Goal: Find contact information: Find contact information

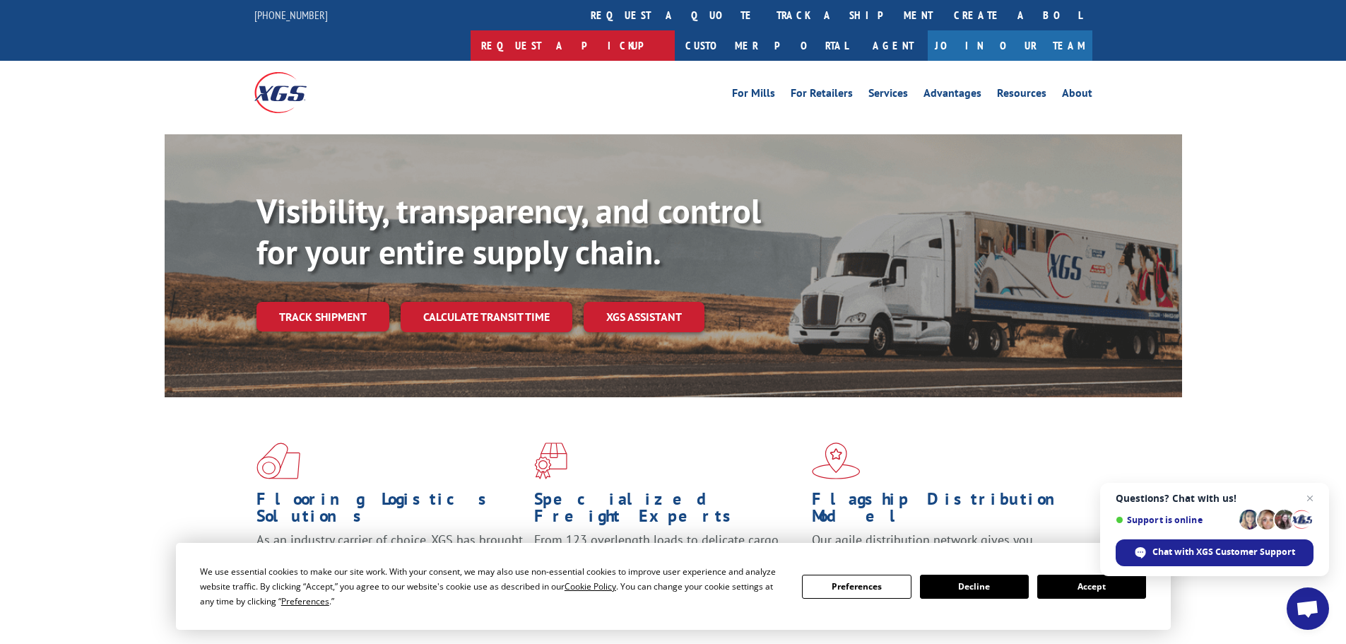
click at [675, 30] on link "Request a pickup" at bounding box center [573, 45] width 204 height 30
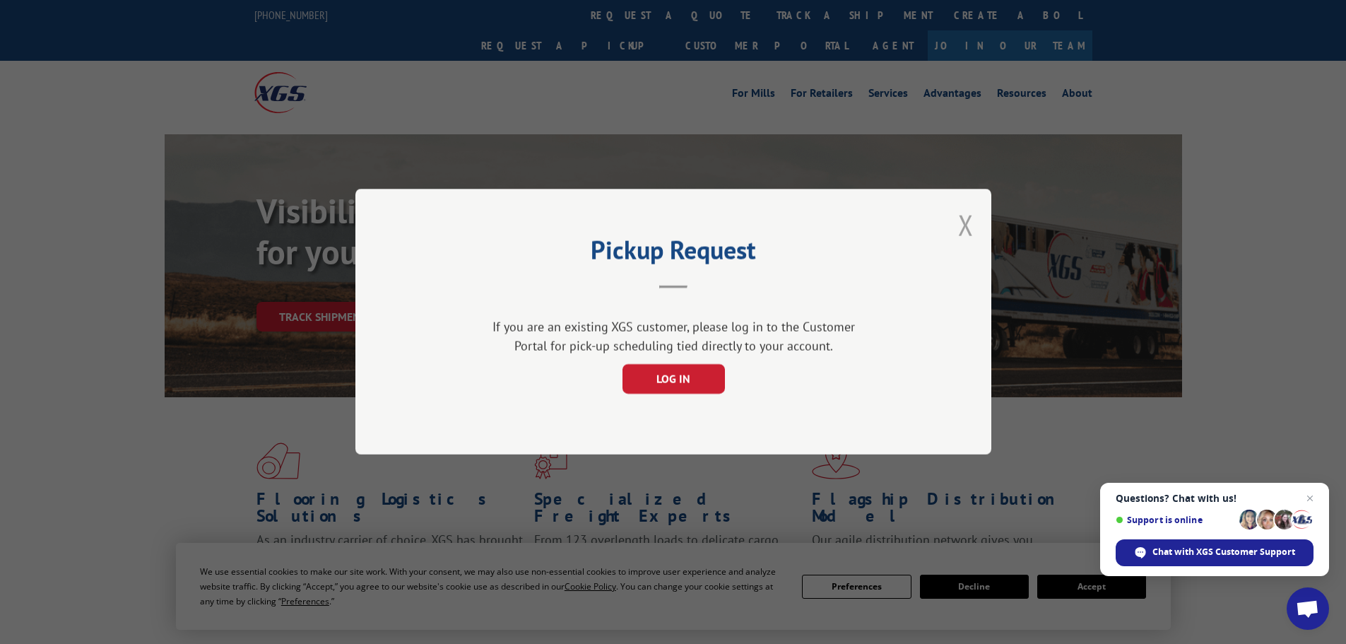
click at [973, 211] on button "Close modal" at bounding box center [966, 224] width 16 height 37
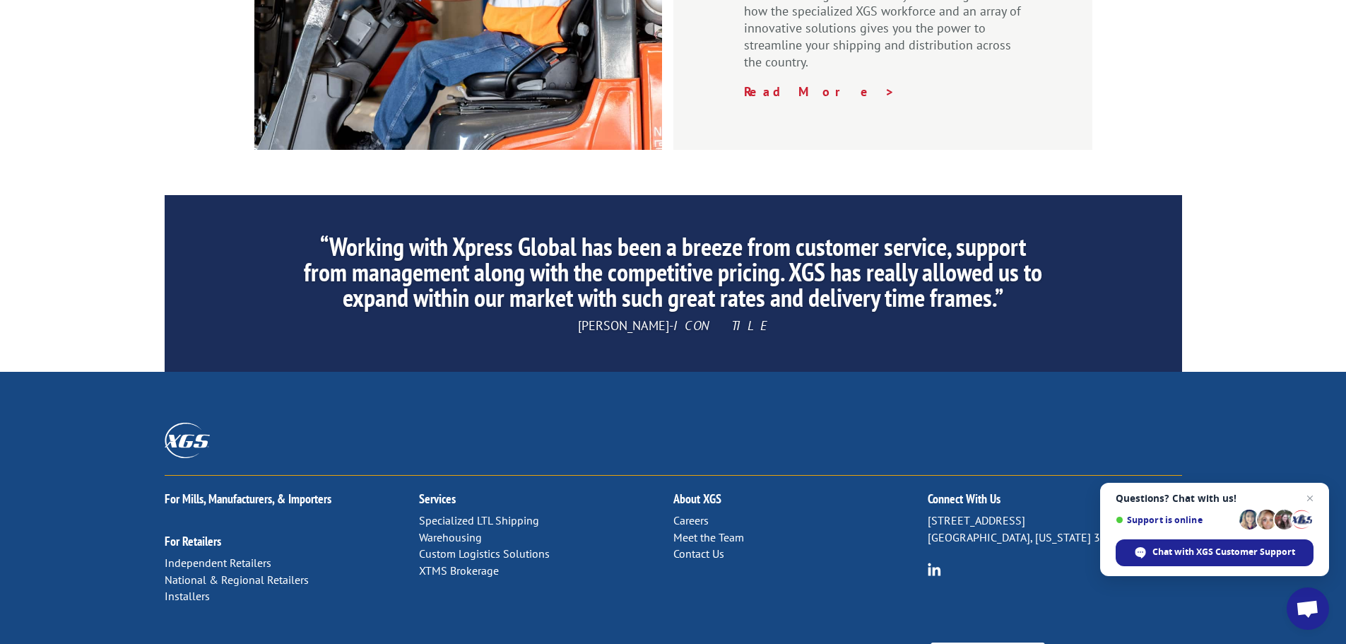
scroll to position [2154, 0]
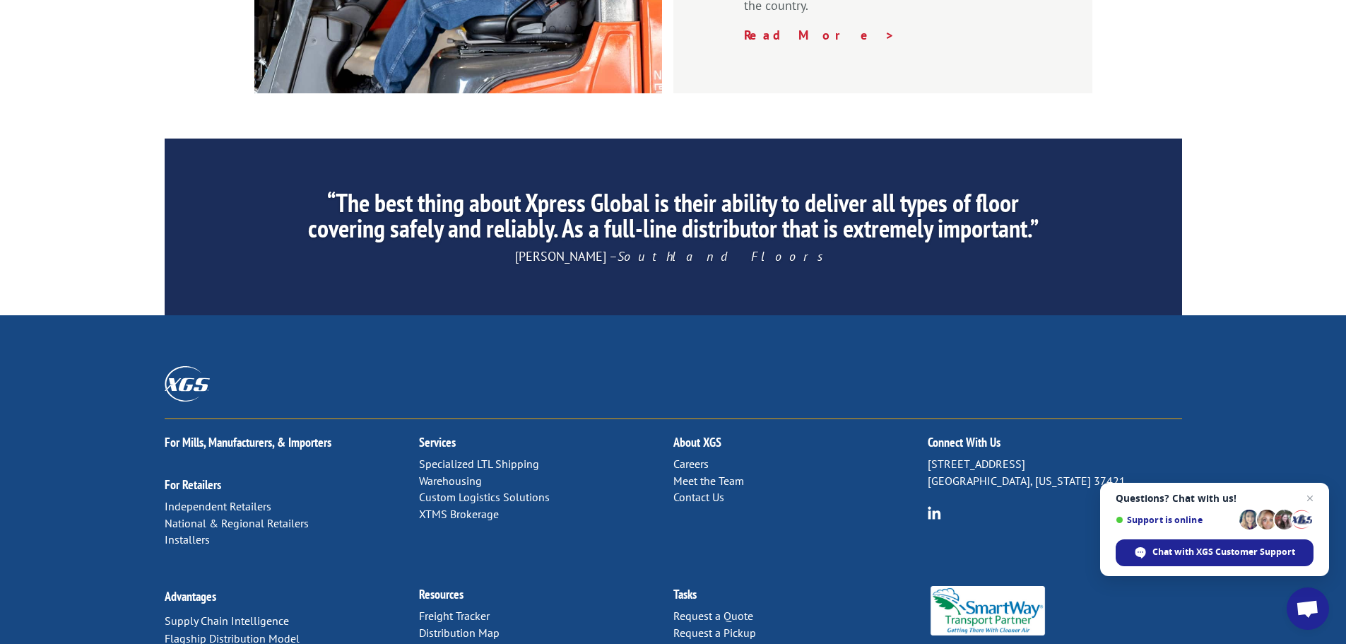
click at [450, 626] on link "Distribution Map" at bounding box center [459, 633] width 81 height 14
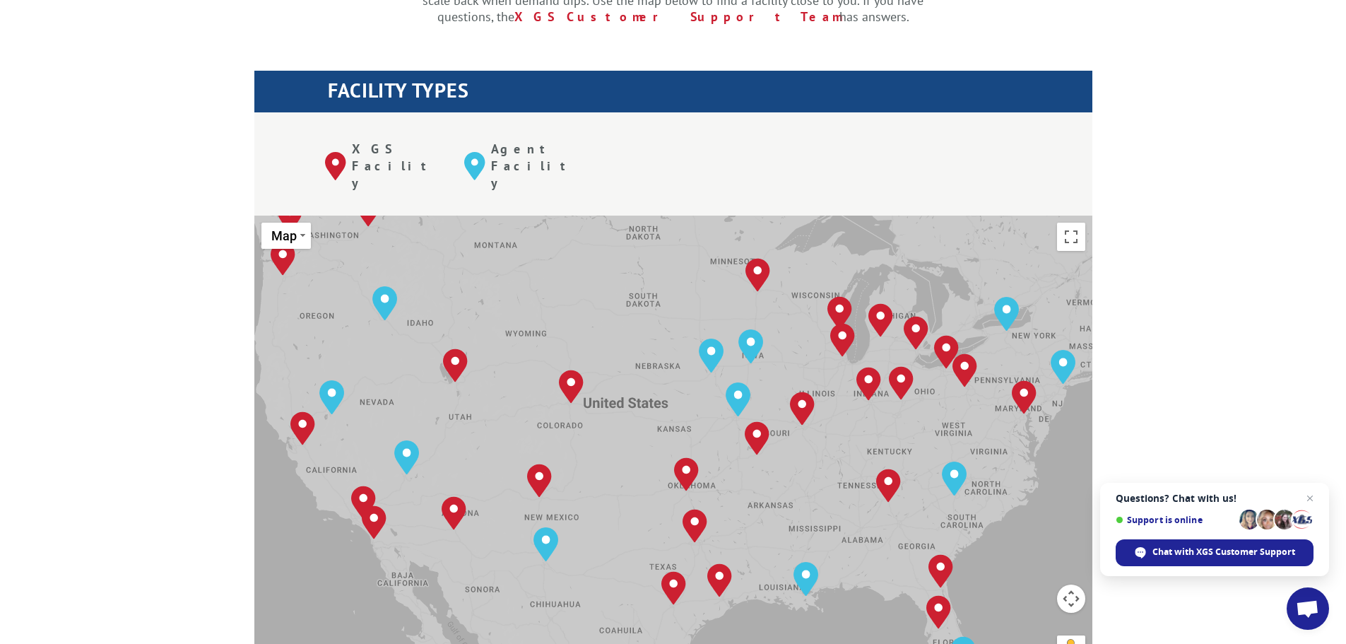
scroll to position [495, 0]
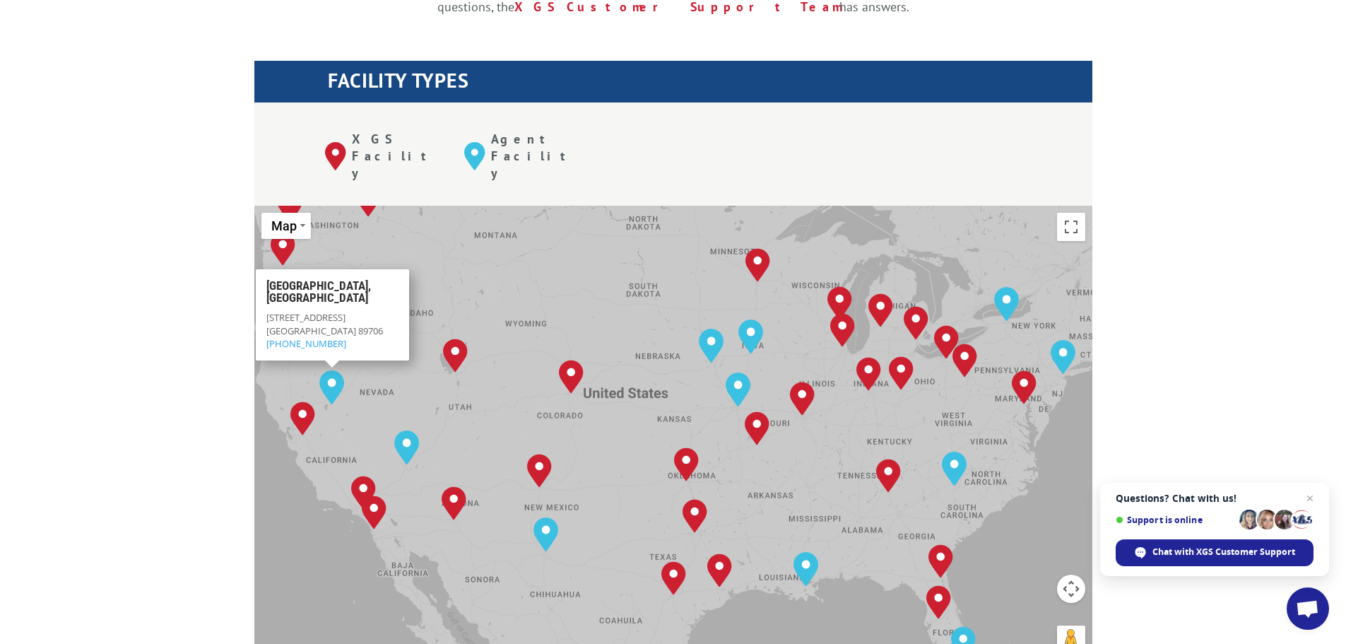
click at [195, 244] on div "The most powerful map in the flooring industry. Our nationwide network lets you…" at bounding box center [673, 554] width 1346 height 1351
click at [198, 246] on div "The most powerful map in the flooring industry. Our nationwide network lets you…" at bounding box center [673, 554] width 1346 height 1351
click at [329, 370] on img "Reno, NV" at bounding box center [331, 387] width 25 height 34
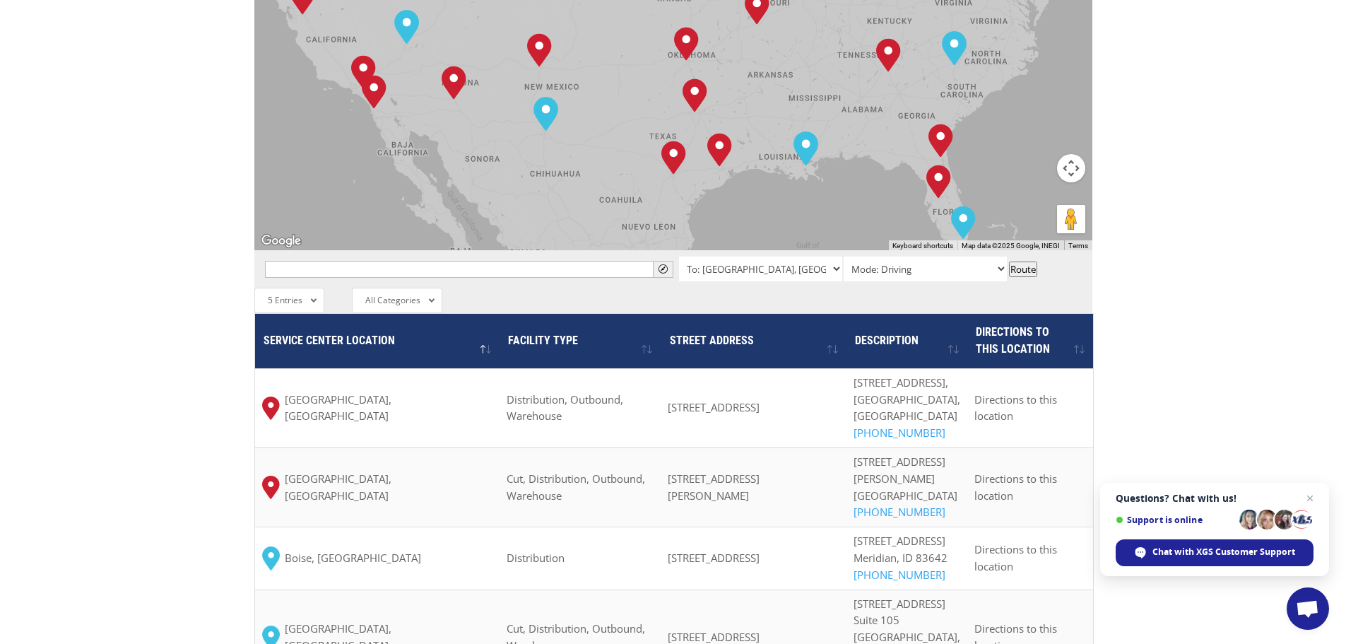
scroll to position [919, 0]
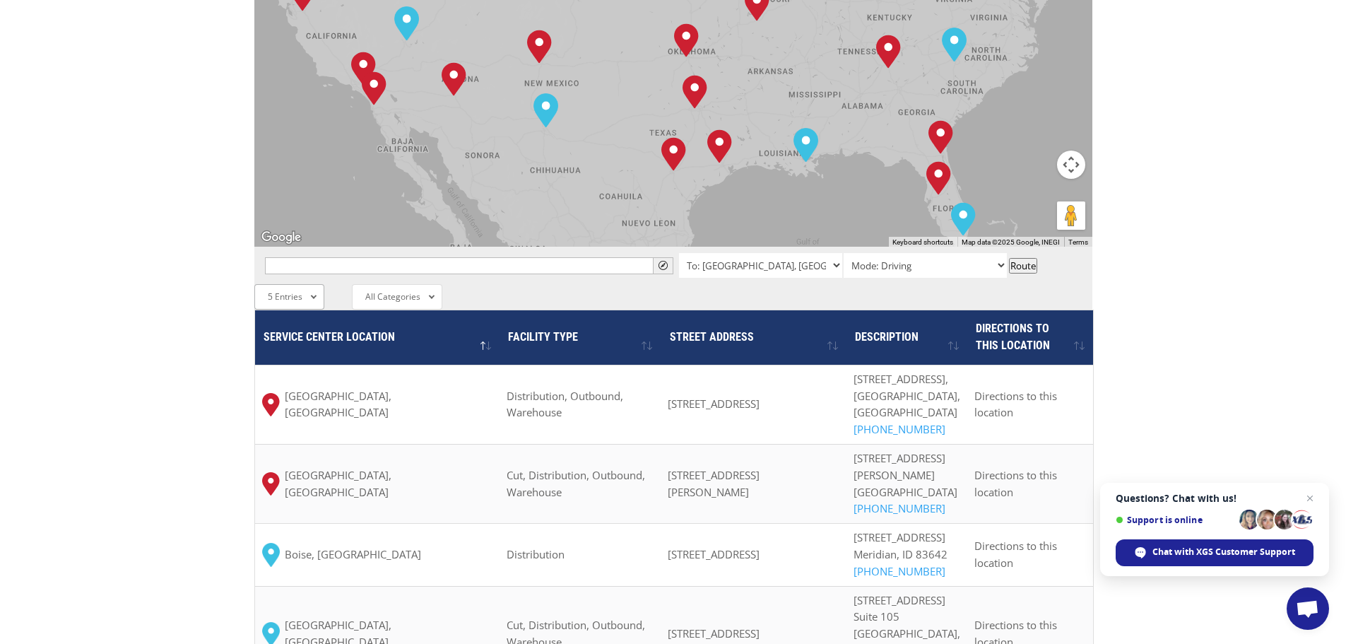
click at [303, 284] on div "5 Entries All Entries 2 Entries 5 Entries 10 Entries 25 Entries 50 Entries 100 …" at bounding box center [289, 296] width 70 height 25
click at [411, 290] on span "All Categories" at bounding box center [392, 296] width 55 height 12
click at [389, 257] on input "text" at bounding box center [469, 265] width 409 height 17
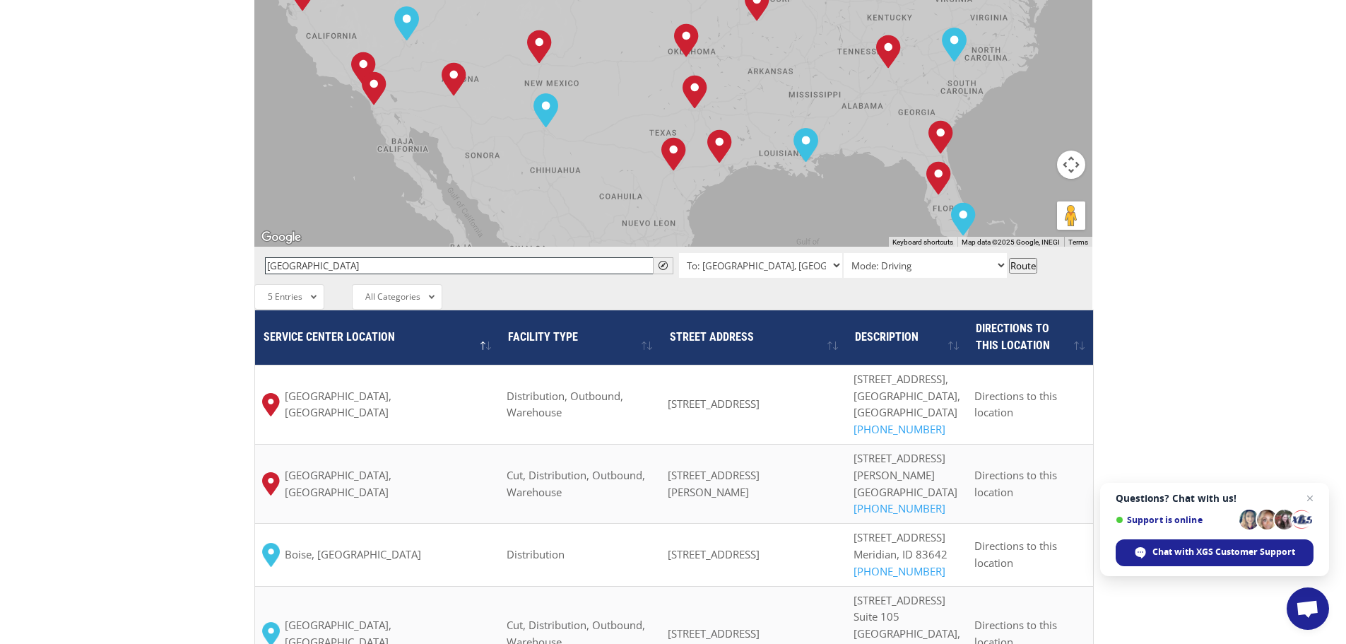
type input "Reno, NV 89502"
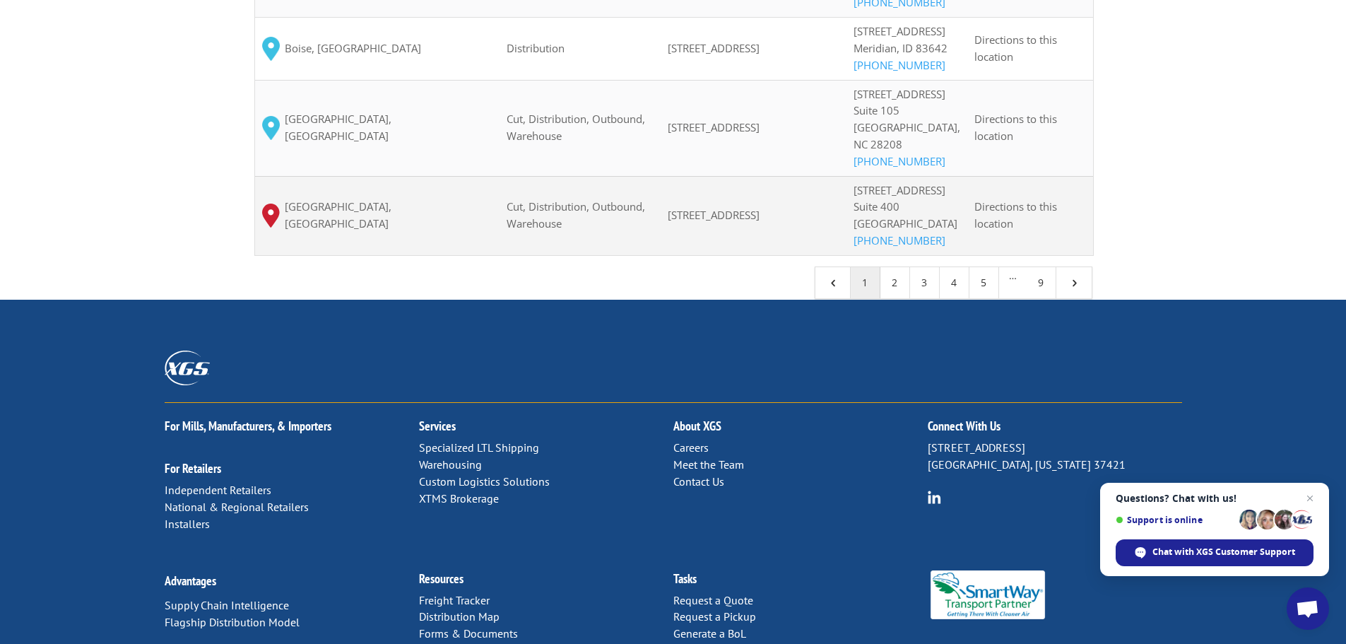
scroll to position [1607, 0]
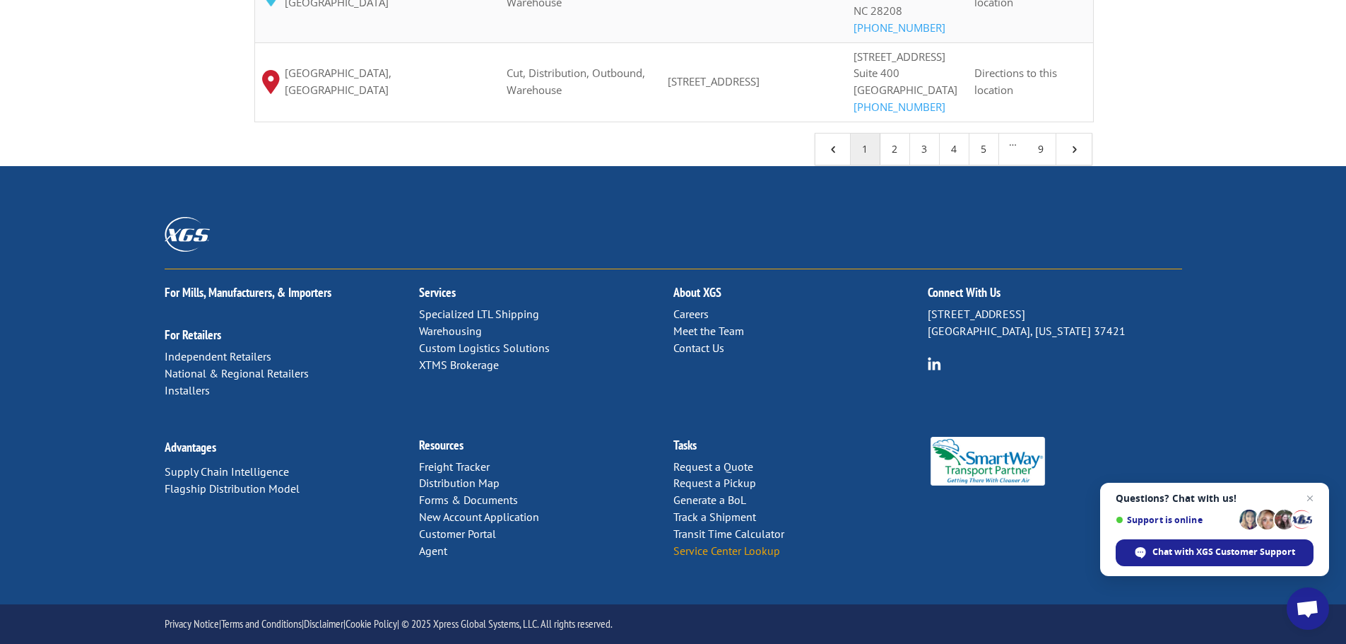
click at [708, 552] on link "Service Center Lookup" at bounding box center [727, 551] width 107 height 14
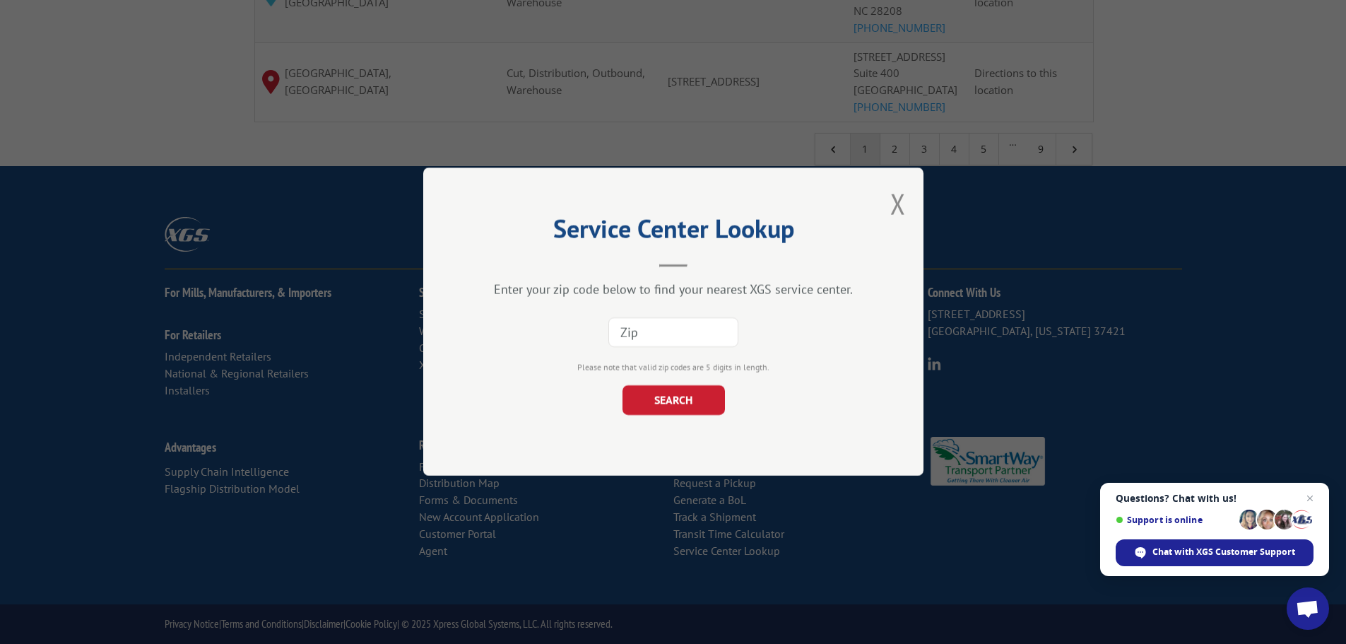
click at [635, 339] on input at bounding box center [674, 333] width 130 height 30
type input "89502"
click at [679, 404] on button "SEARCH" at bounding box center [673, 401] width 102 height 30
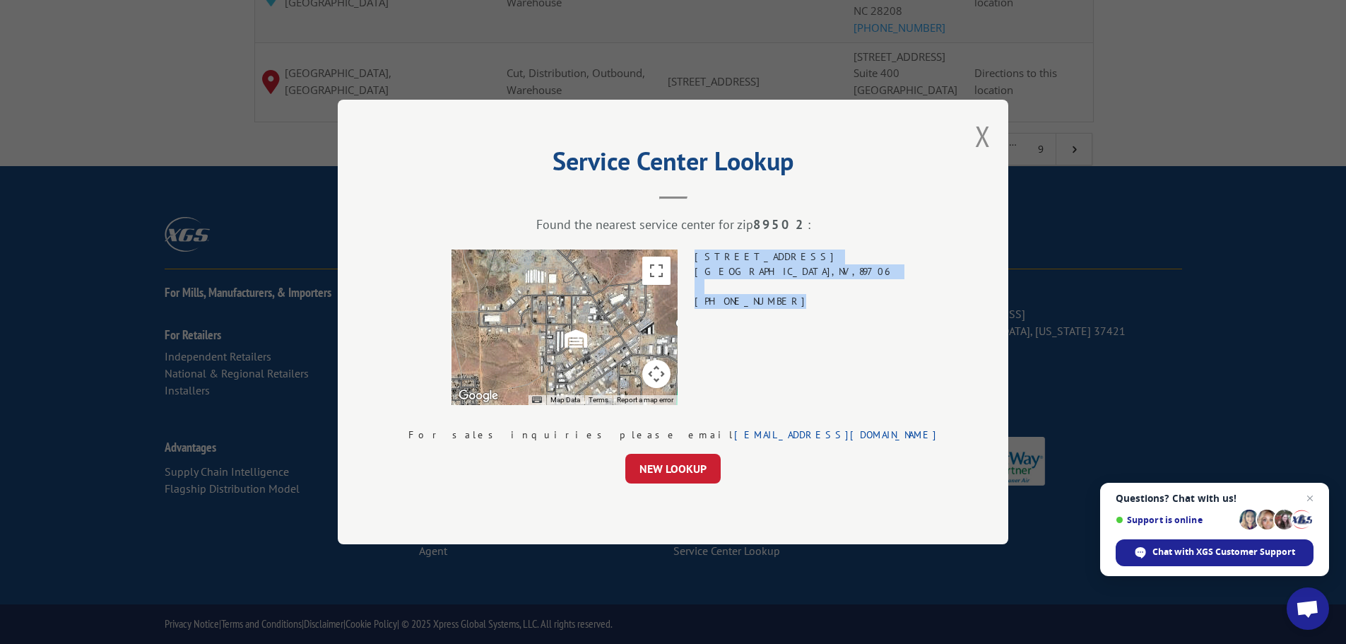
drag, startPoint x: 813, startPoint y: 301, endPoint x: 740, endPoint y: 258, distance: 84.6
click at [740, 258] on div "33 DIAMOND BACK WAY MOUND HOUSE , NV , 89706 (844) 947-7447" at bounding box center [795, 327] width 200 height 155
copy div "33 DIAMOND BACK WAY MOUND HOUSE , NV , 89706 (844) 947-7447"
click at [671, 273] on button "Toggle fullscreen view" at bounding box center [656, 271] width 28 height 28
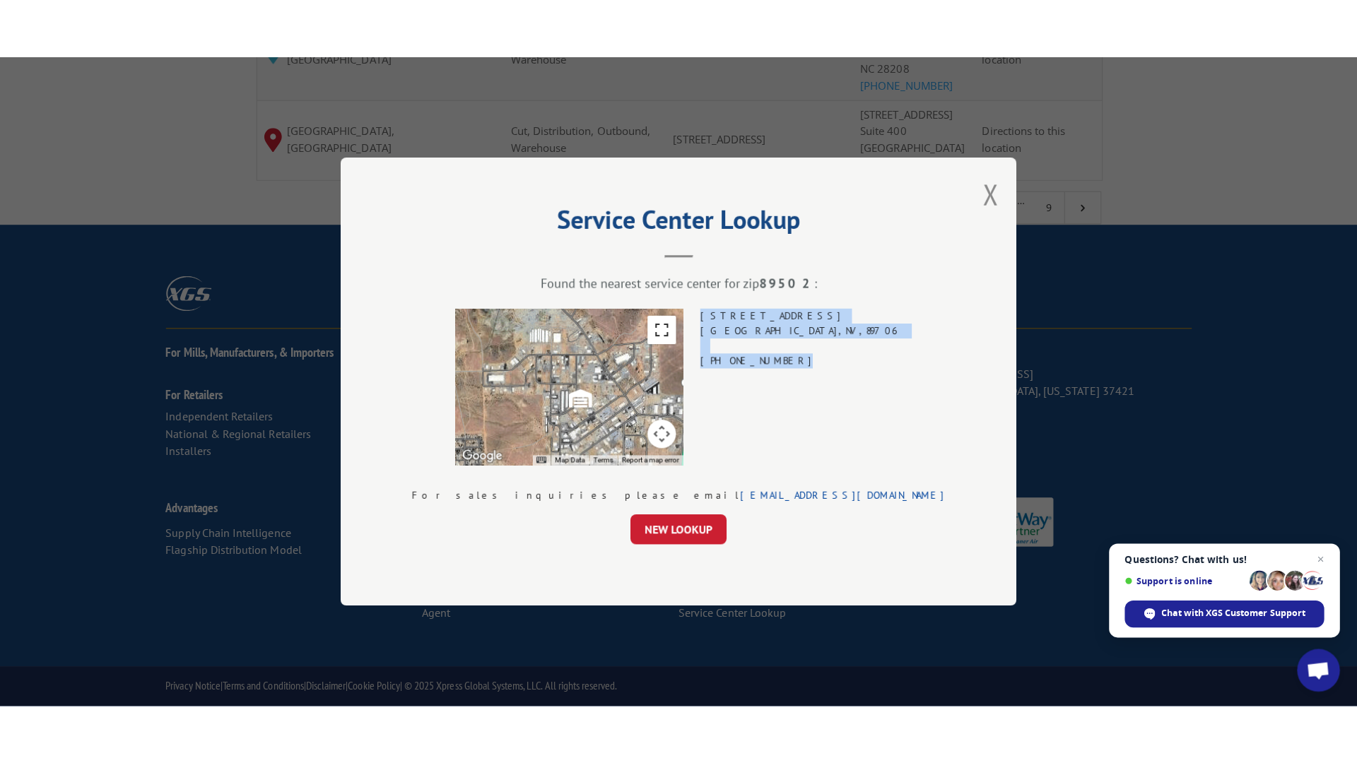
scroll to position [1487, 0]
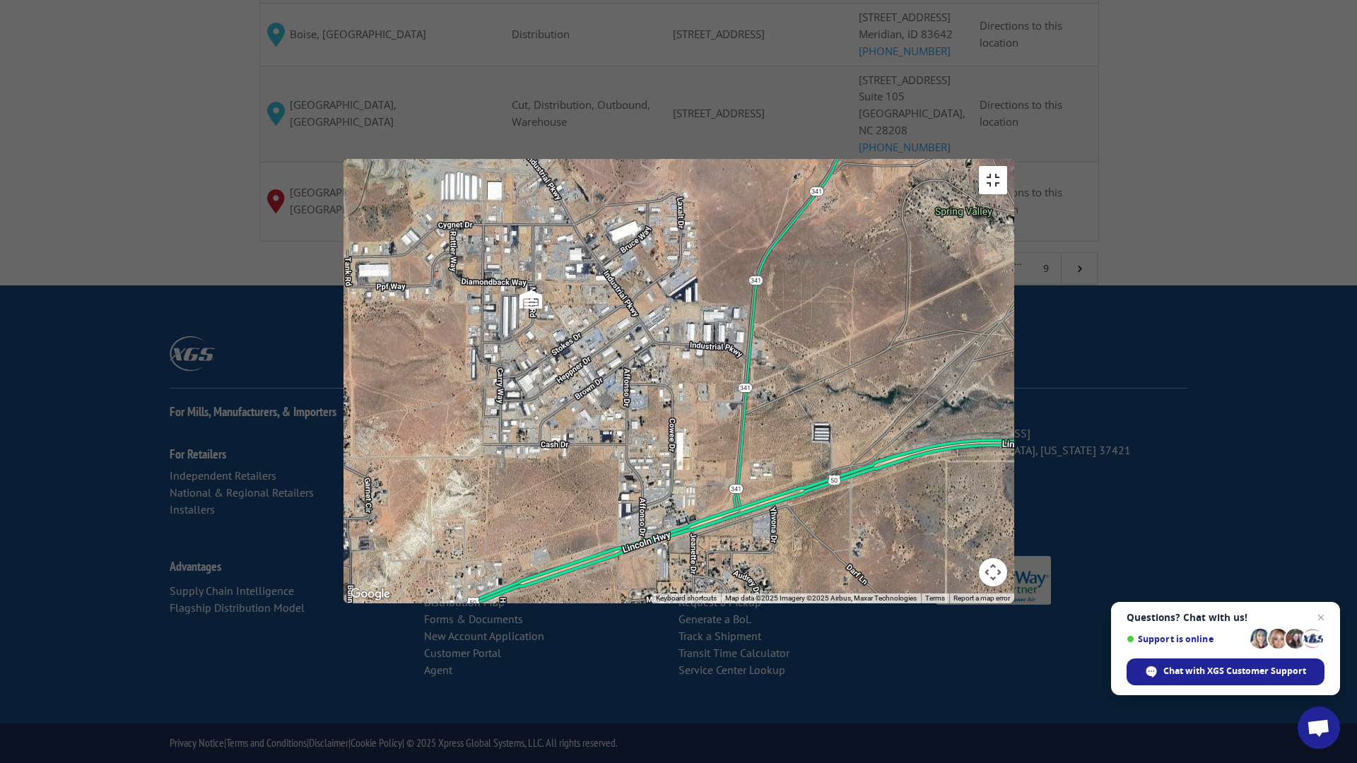
click at [1007, 166] on button "Toggle fullscreen view" at bounding box center [993, 180] width 28 height 28
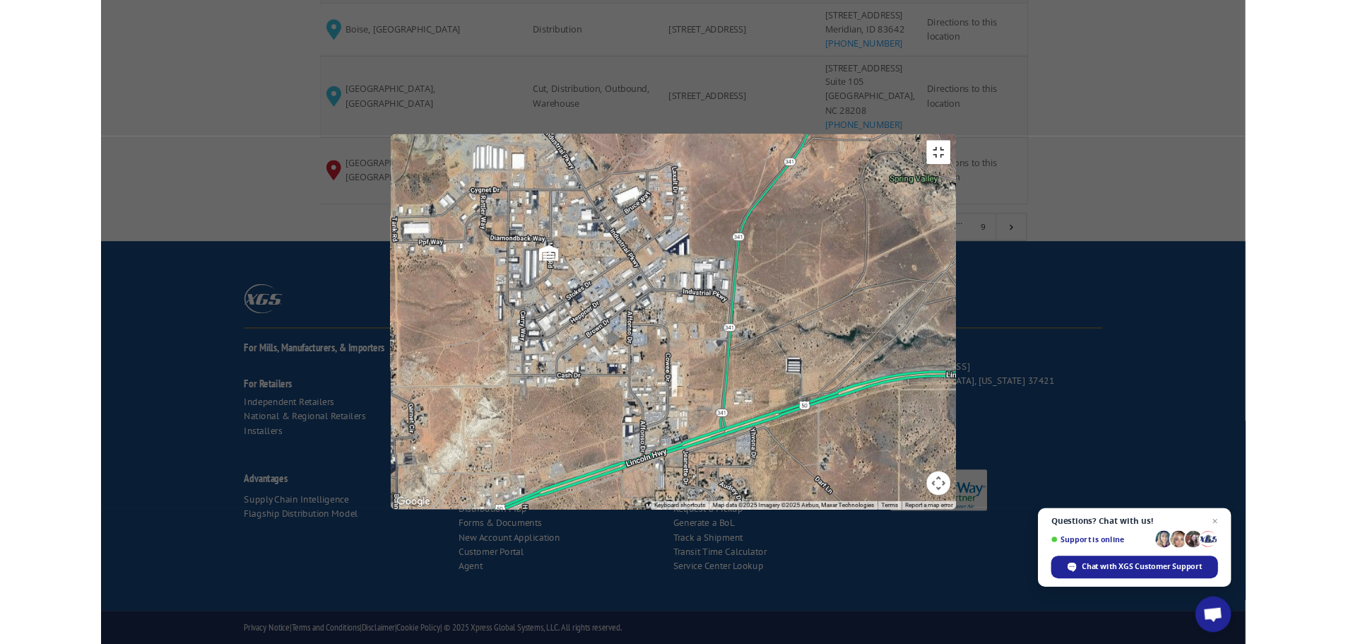
scroll to position [1607, 0]
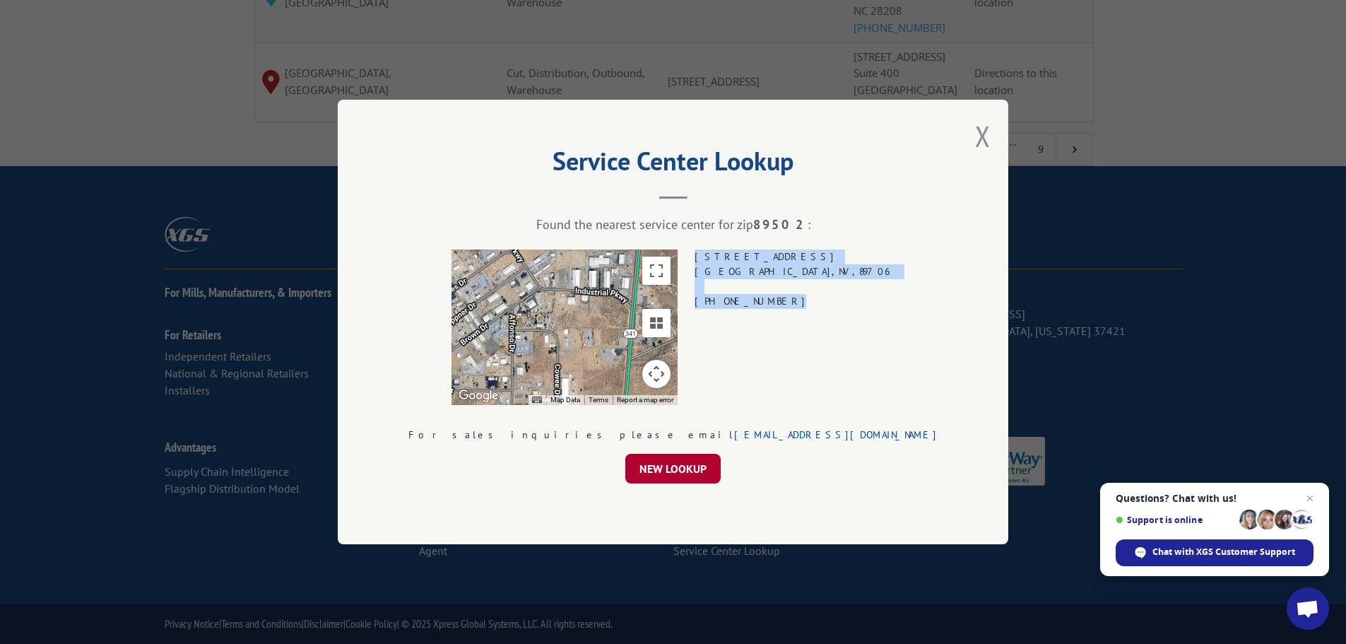
click at [676, 465] on button "NEW LOOKUP" at bounding box center [673, 469] width 95 height 30
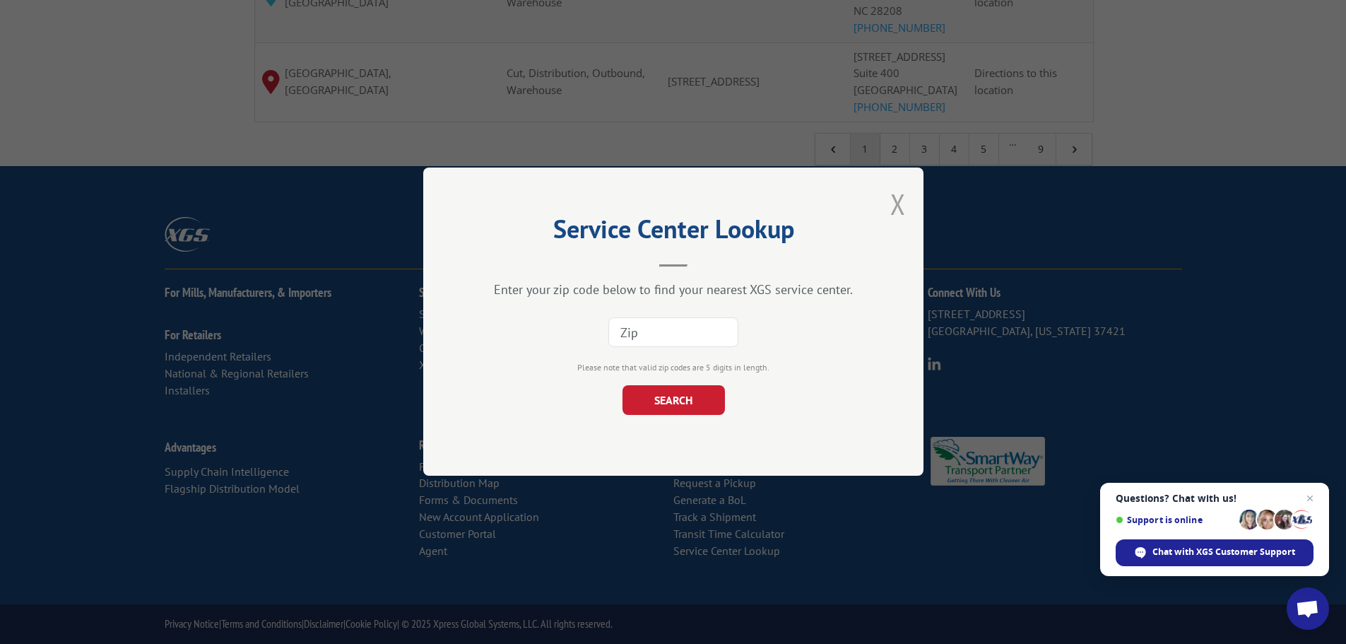
click at [893, 205] on button "Close modal" at bounding box center [899, 203] width 16 height 37
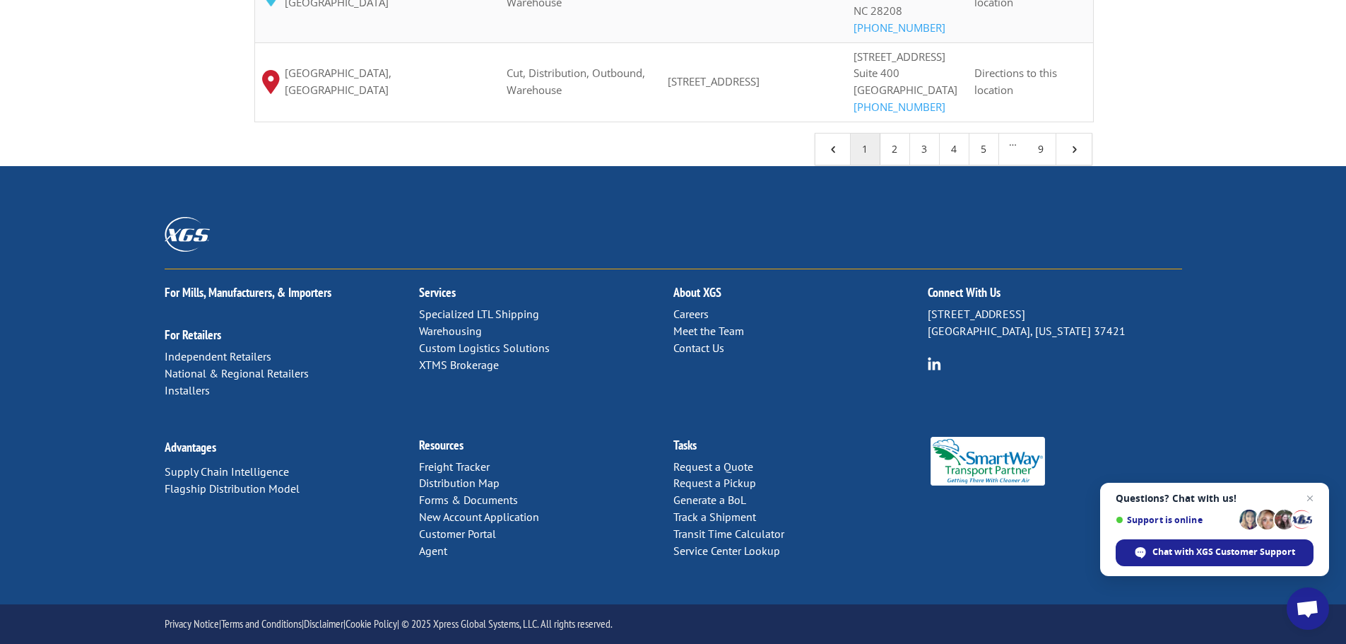
click at [464, 481] on link "Distribution Map" at bounding box center [459, 483] width 81 height 14
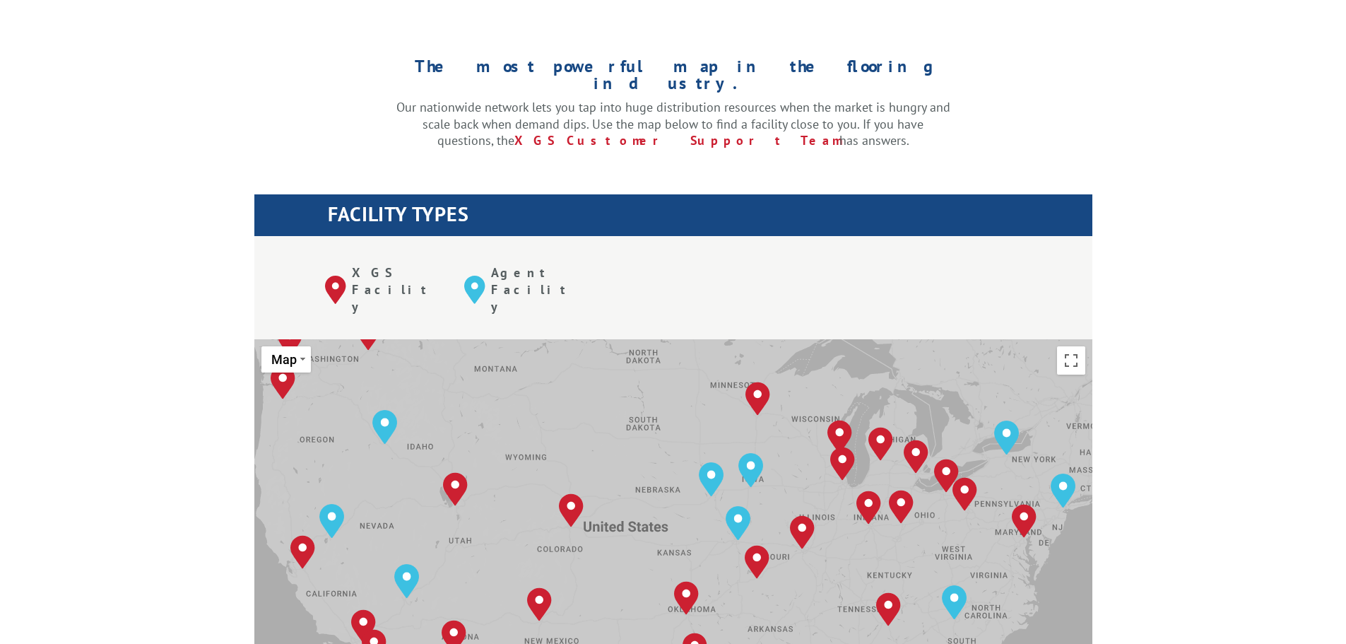
scroll to position [424, 0]
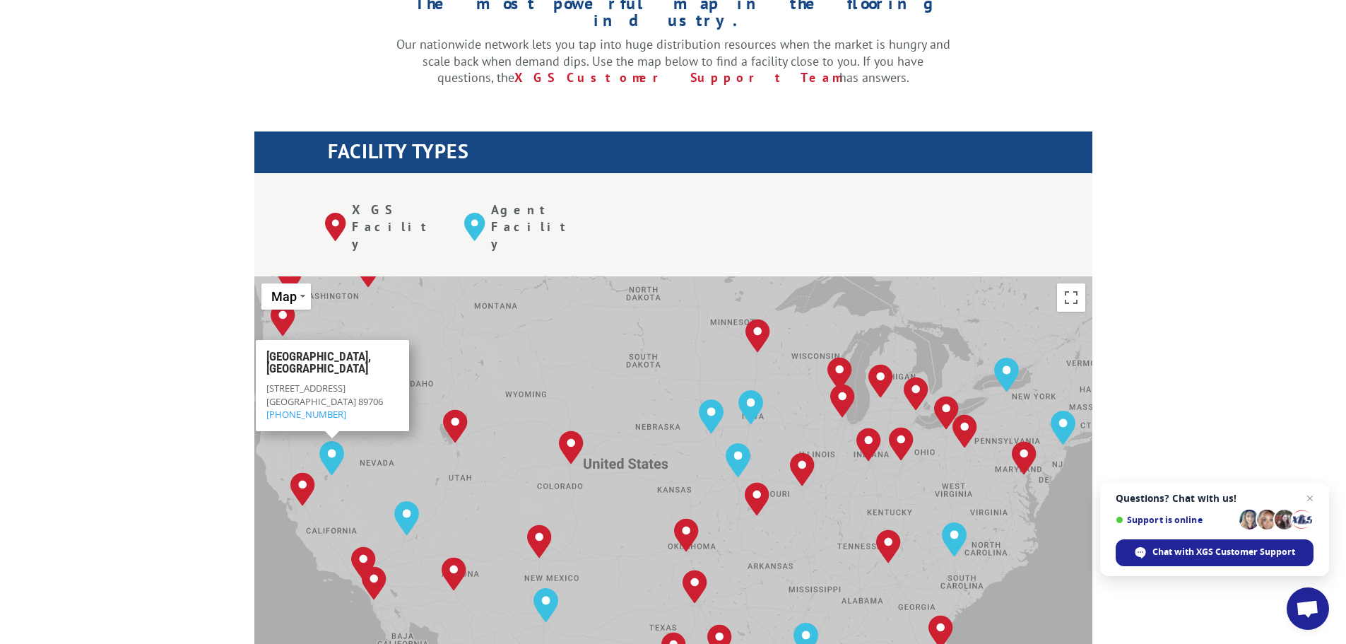
click at [337, 441] on img "Reno, NV" at bounding box center [331, 458] width 25 height 34
click at [334, 441] on img "Reno, NV" at bounding box center [331, 458] width 25 height 34
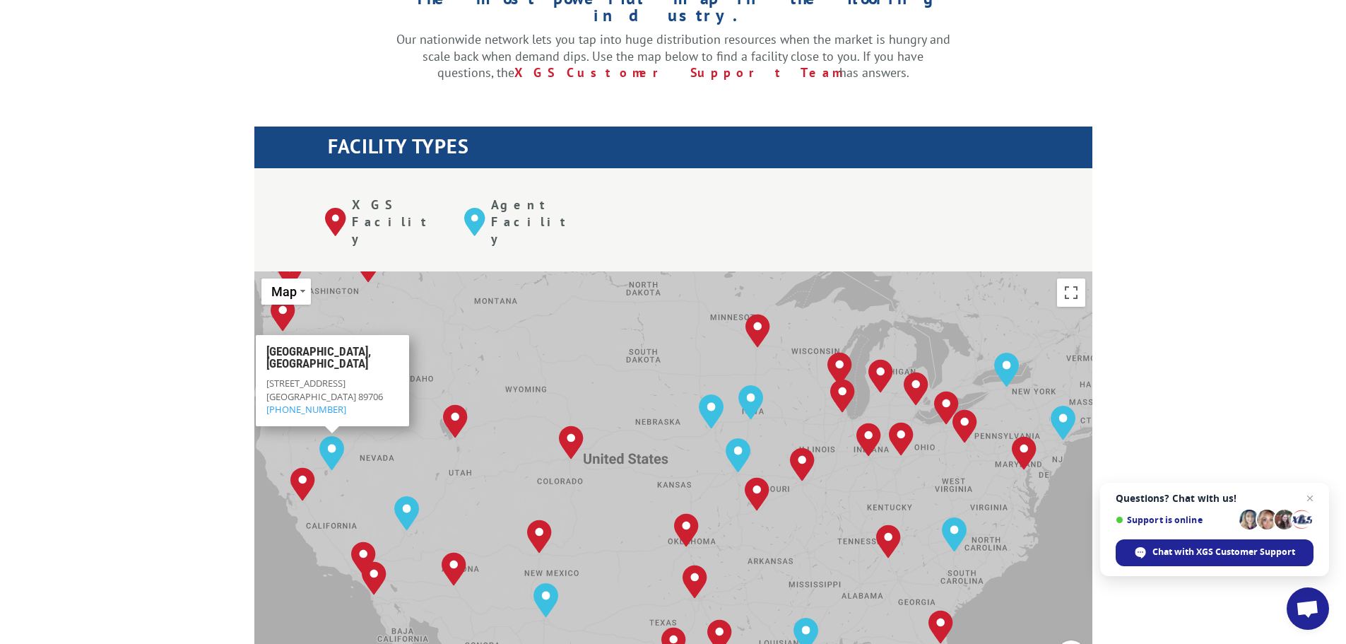
scroll to position [495, 0]
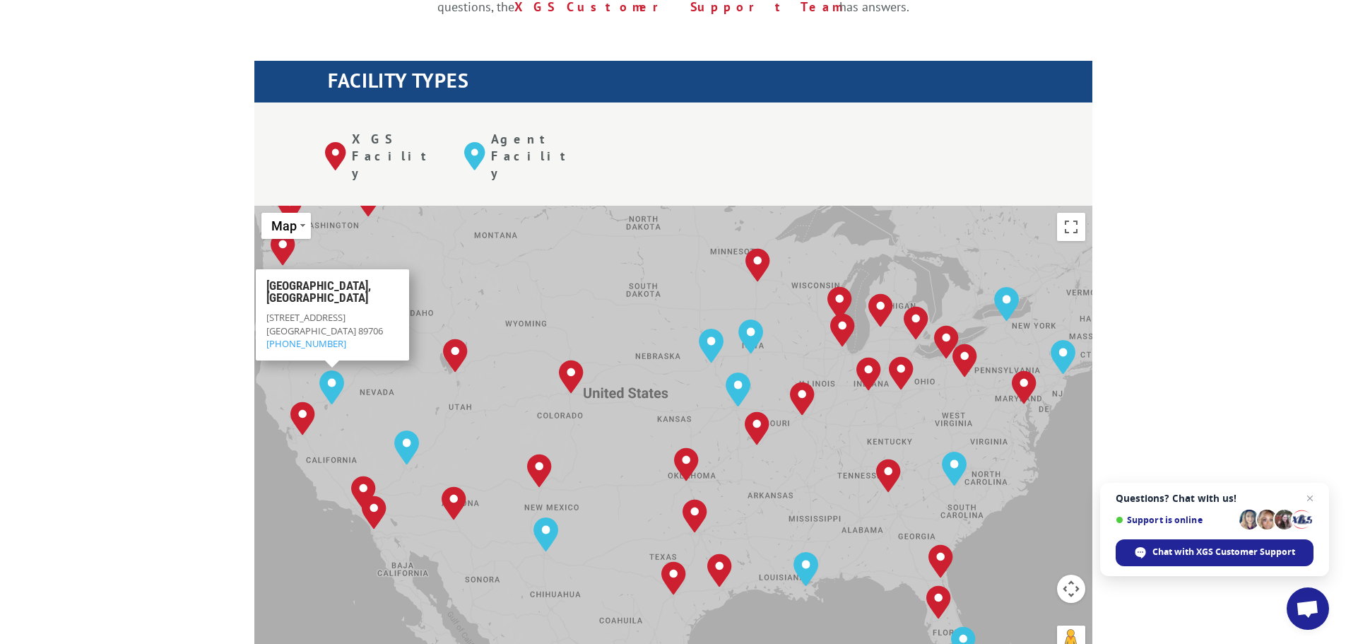
click at [202, 406] on div "The most powerful map in the flooring industry. Our nationwide network lets you…" at bounding box center [673, 554] width 1346 height 1351
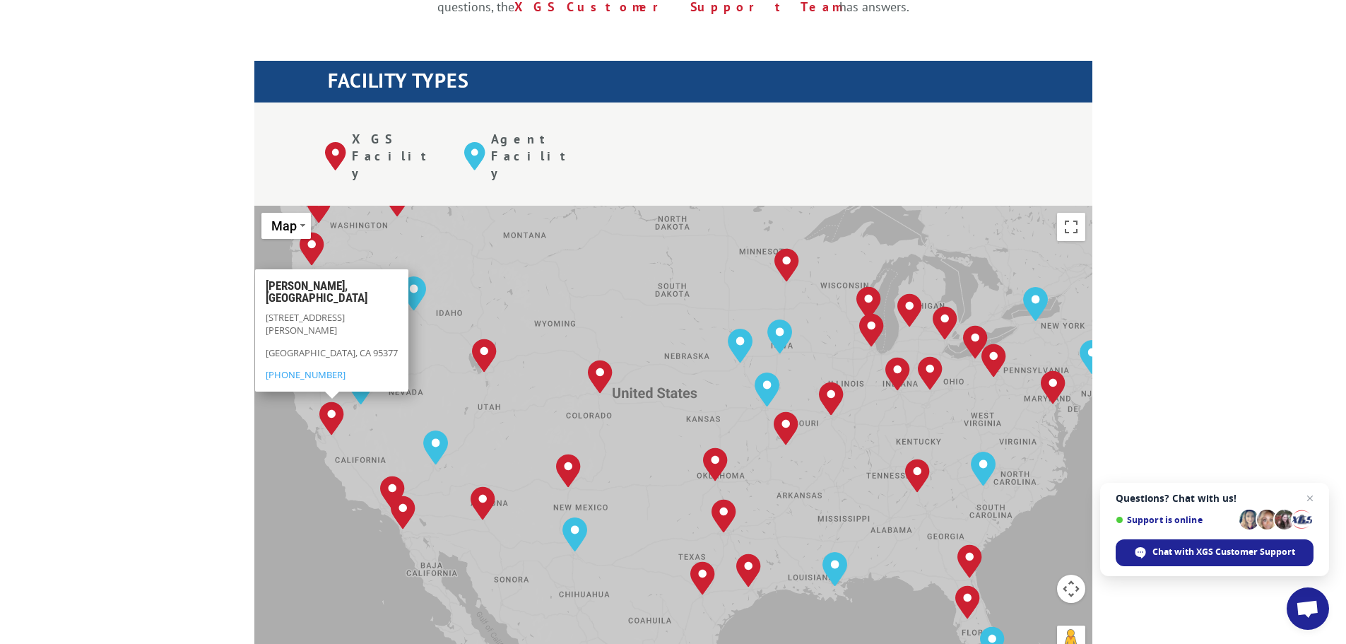
click at [180, 284] on div "The most powerful map in the flooring industry. Our nationwide network lets you…" at bounding box center [673, 554] width 1346 height 1351
click at [170, 372] on div "The most powerful map in the flooring industry. Our nationwide network lets you…" at bounding box center [673, 554] width 1346 height 1351
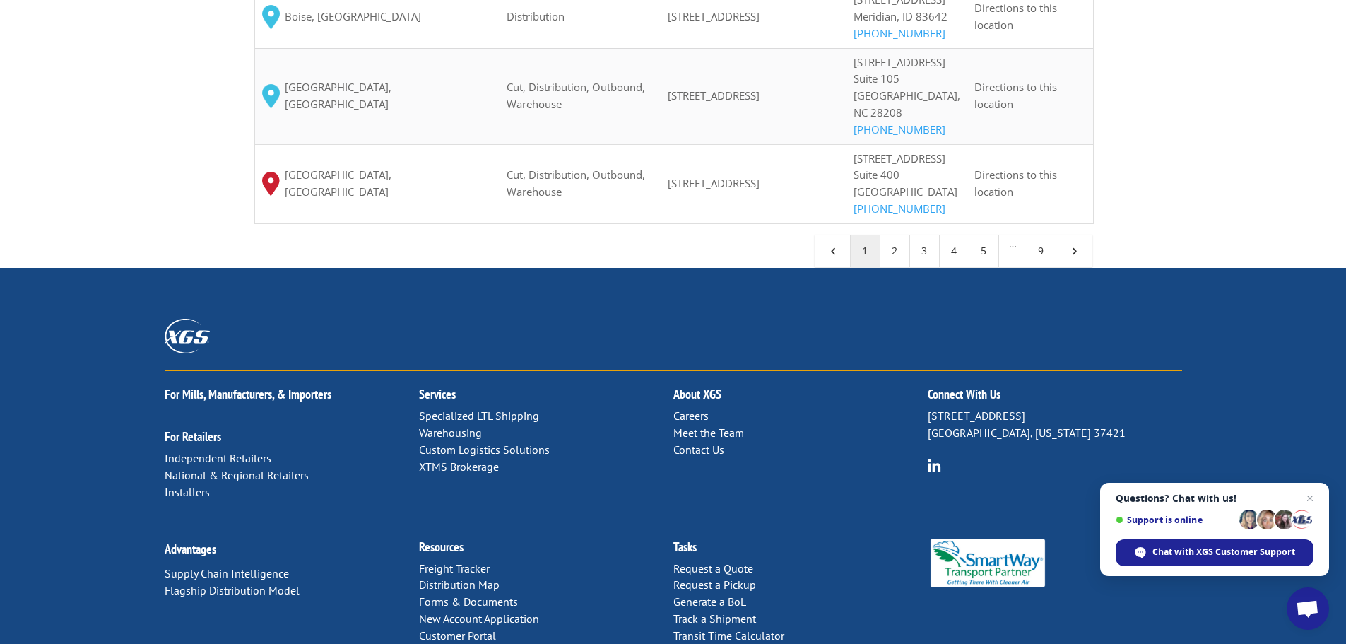
scroll to position [1607, 0]
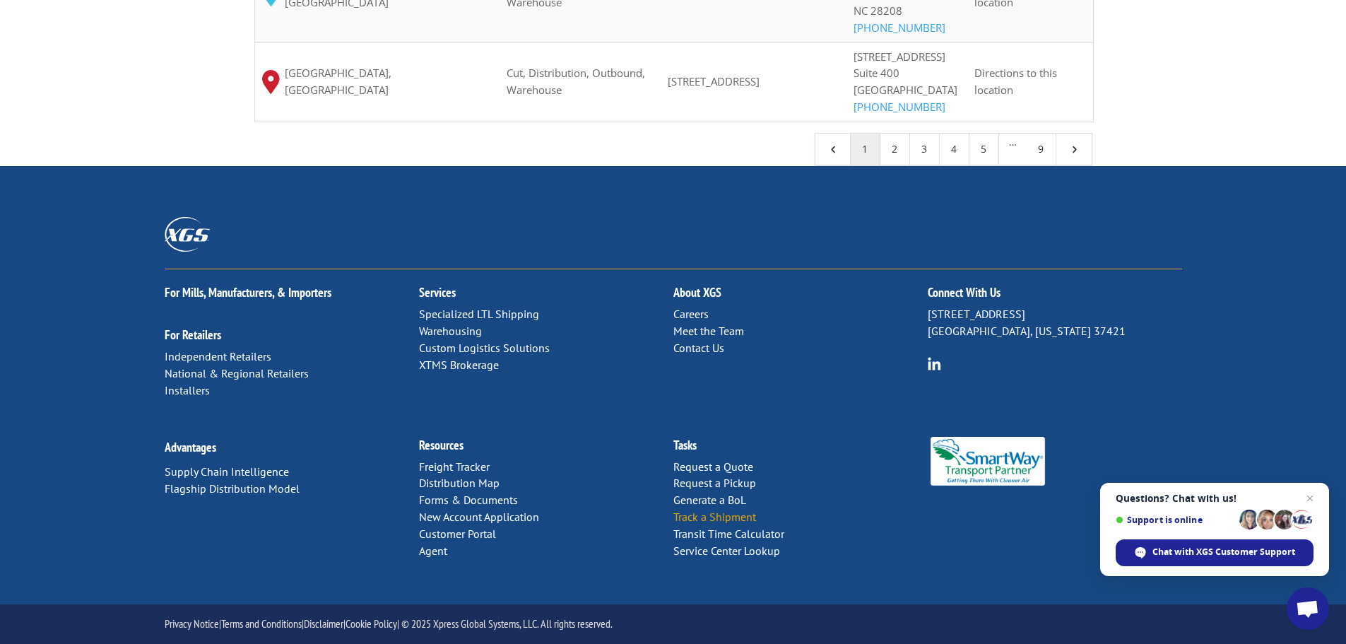
click at [717, 513] on link "Track a Shipment" at bounding box center [715, 517] width 83 height 14
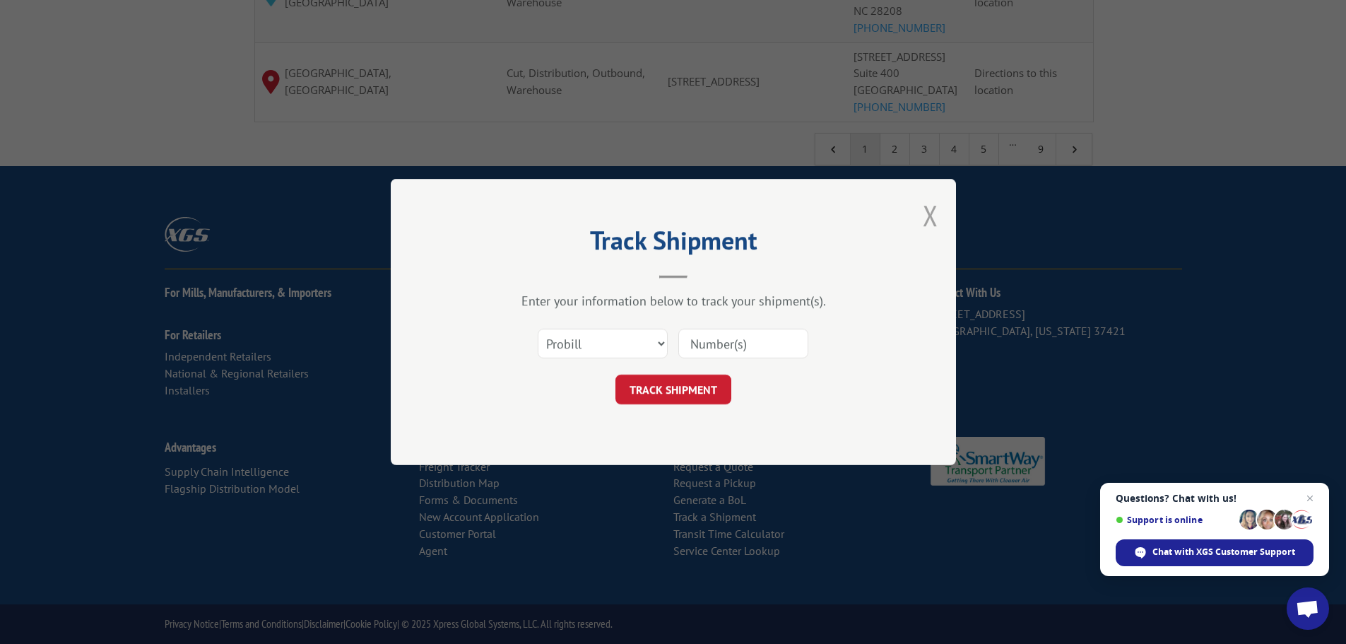
click at [929, 213] on button "Close modal" at bounding box center [931, 214] width 16 height 37
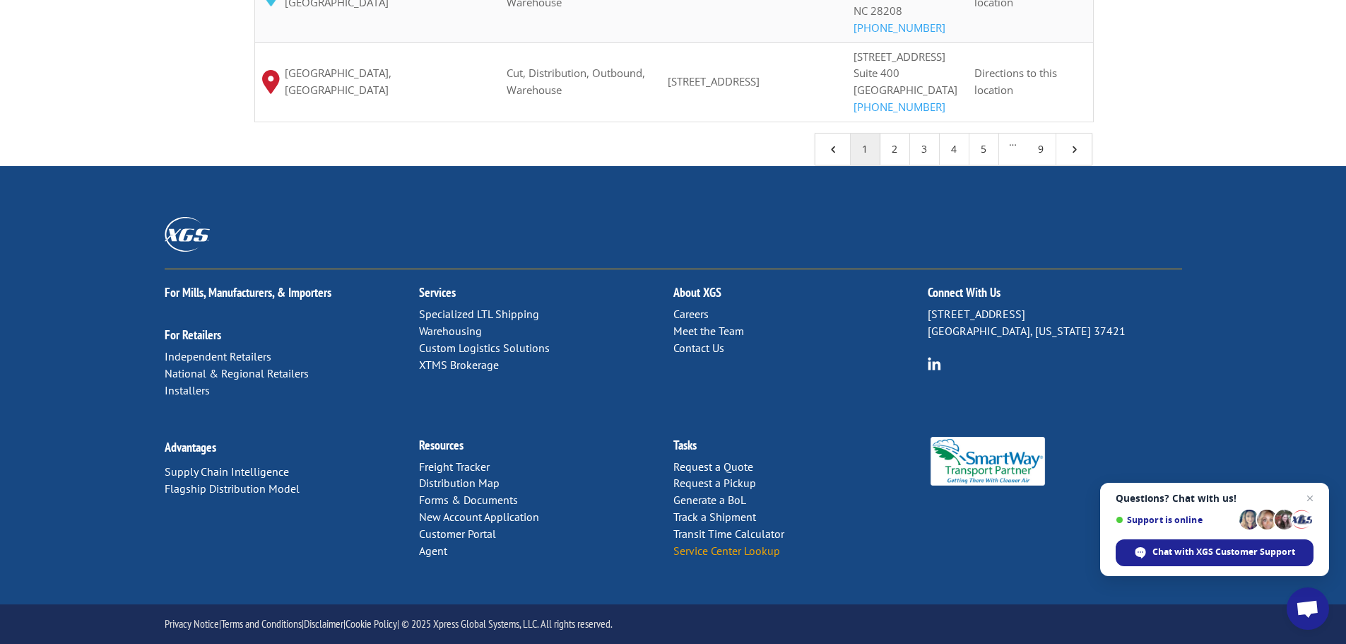
click at [703, 548] on link "Service Center Lookup" at bounding box center [727, 551] width 107 height 14
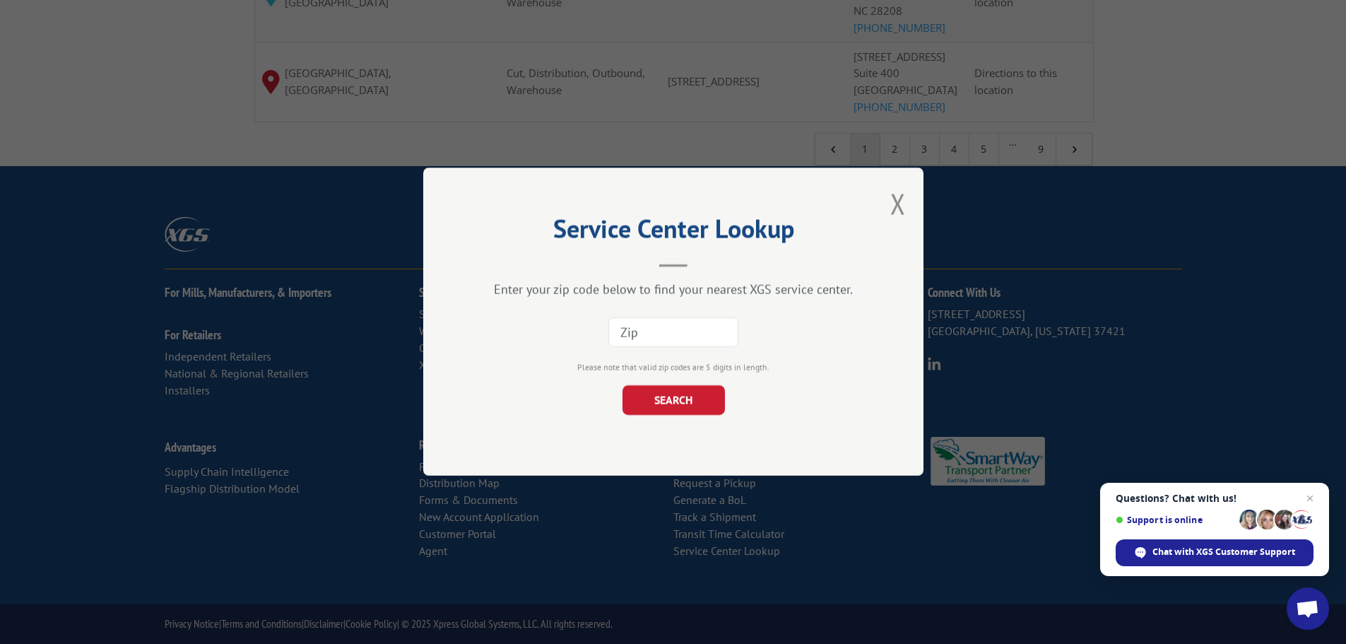
click at [635, 324] on input at bounding box center [674, 333] width 130 height 30
type input "89706"
click at [668, 399] on button "SEARCH" at bounding box center [673, 401] width 102 height 30
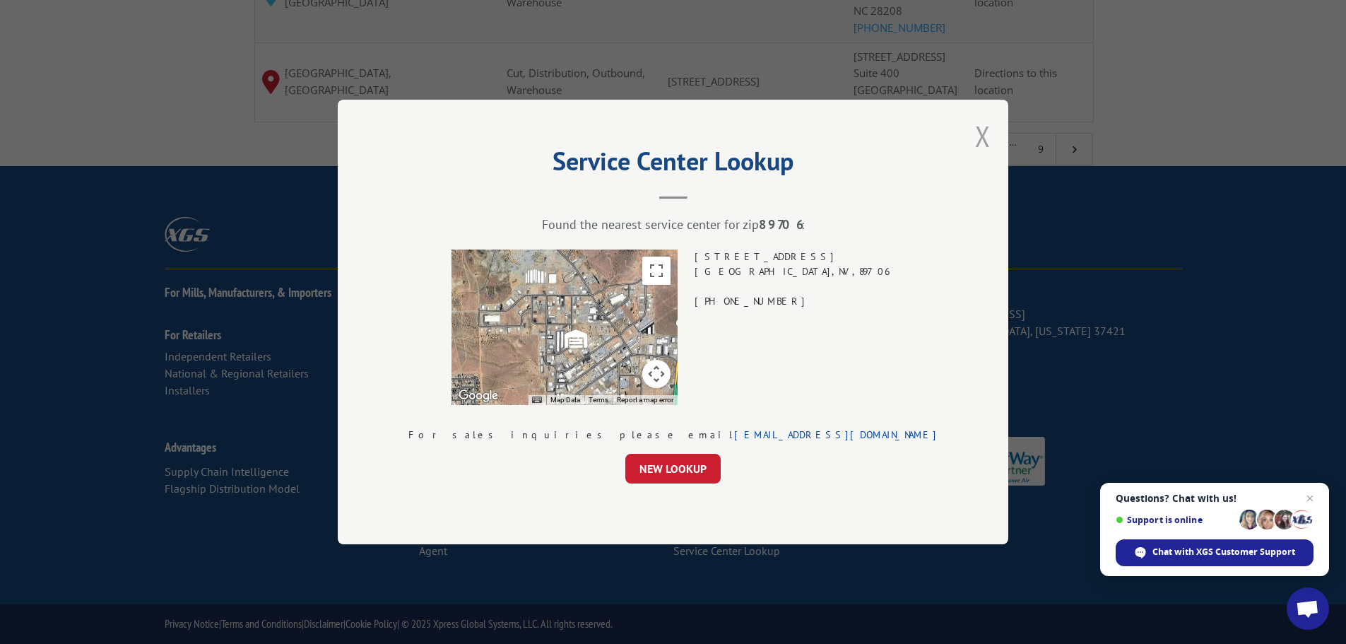
click at [975, 134] on button "Close modal" at bounding box center [983, 135] width 16 height 37
